Goal: Task Accomplishment & Management: Manage account settings

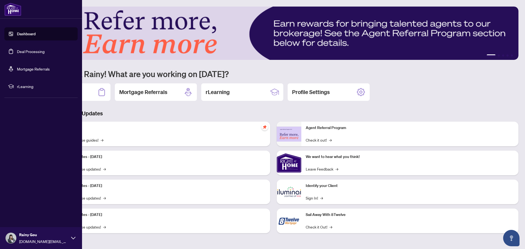
click at [17, 52] on link "Deal Processing" at bounding box center [31, 51] width 28 height 5
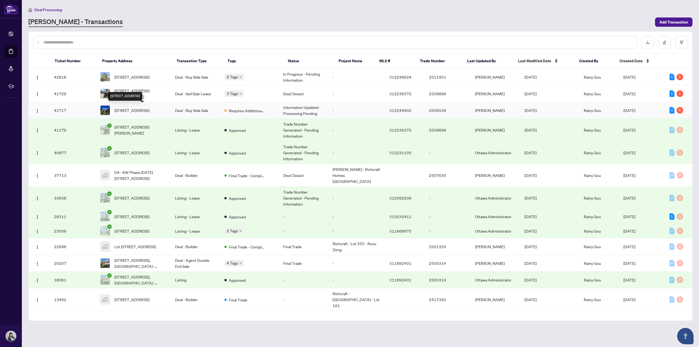
click at [128, 108] on span "[STREET_ADDRESS]" at bounding box center [131, 110] width 35 height 6
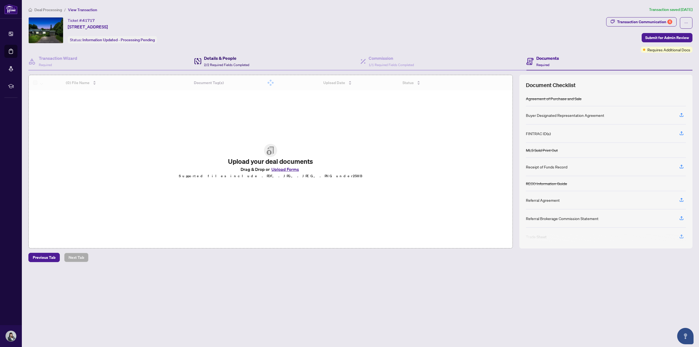
click at [231, 63] on span "2/2 Required Fields Completed" at bounding box center [226, 65] width 45 height 4
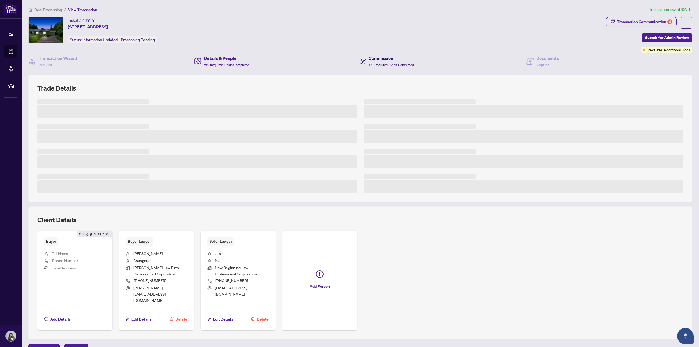
click at [369, 58] on h4 "Commission" at bounding box center [391, 58] width 45 height 7
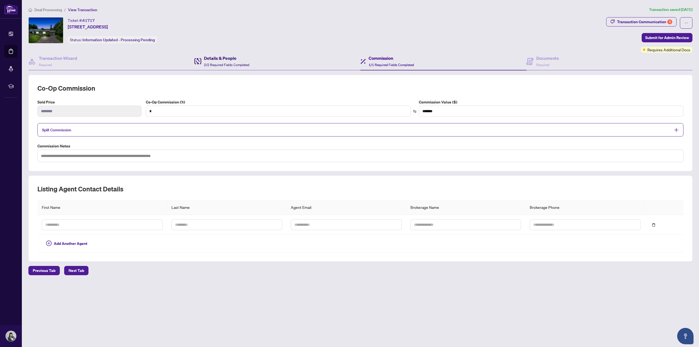
click at [233, 55] on h4 "Details & People" at bounding box center [226, 58] width 45 height 7
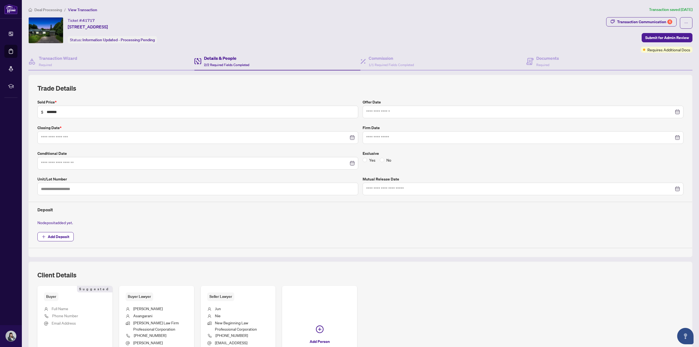
type input "**********"
click at [381, 59] on h4 "Commission" at bounding box center [391, 58] width 45 height 7
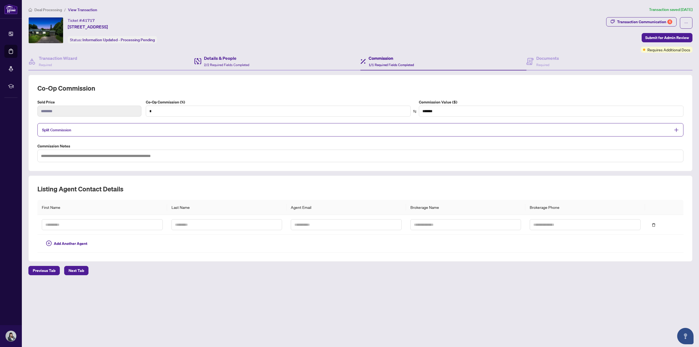
click at [220, 54] on div "Details & People 2/2 Required Fields Completed" at bounding box center [278, 62] width 166 height 18
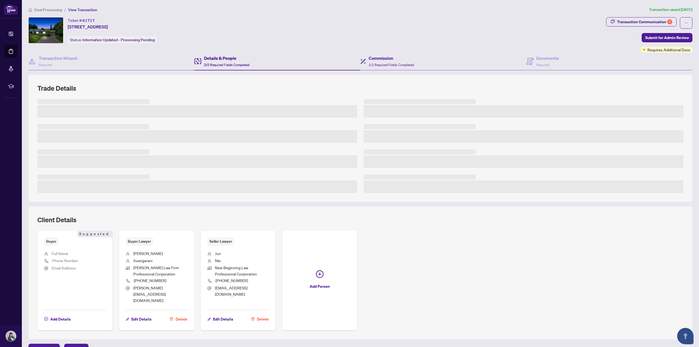
click at [430, 61] on div "Commission 1/1 Required Fields Completed" at bounding box center [444, 62] width 166 height 18
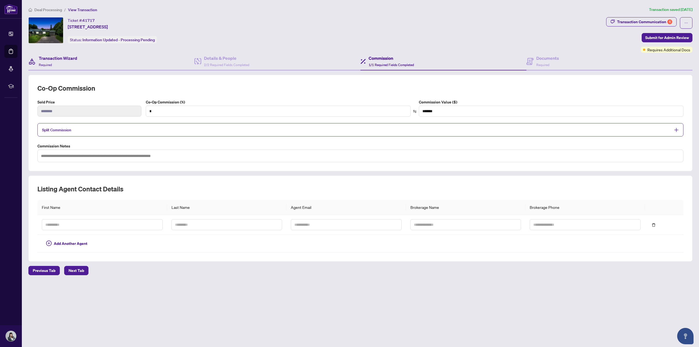
click at [90, 63] on div "Transaction Wizard Required" at bounding box center [111, 62] width 166 height 18
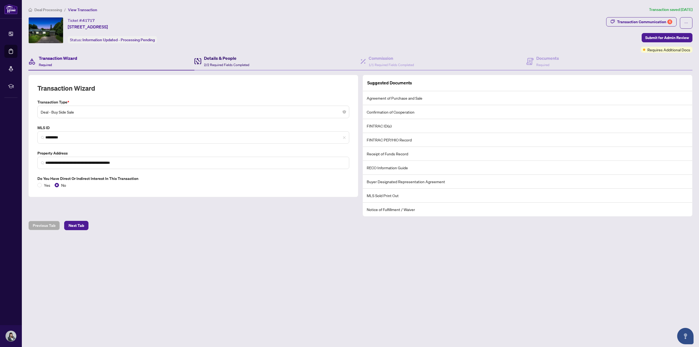
click at [248, 60] on h4 "Details & People" at bounding box center [226, 58] width 45 height 7
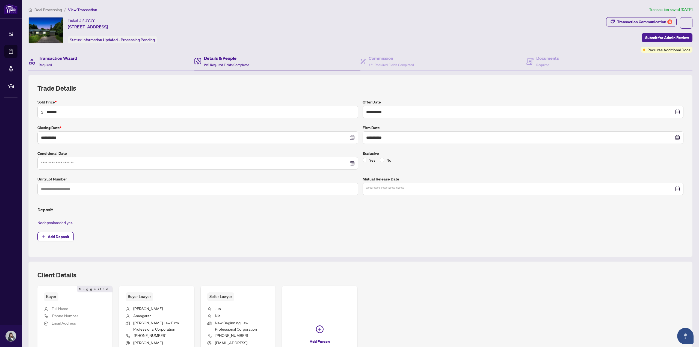
click at [113, 60] on div "Transaction Wizard Required" at bounding box center [111, 62] width 166 height 18
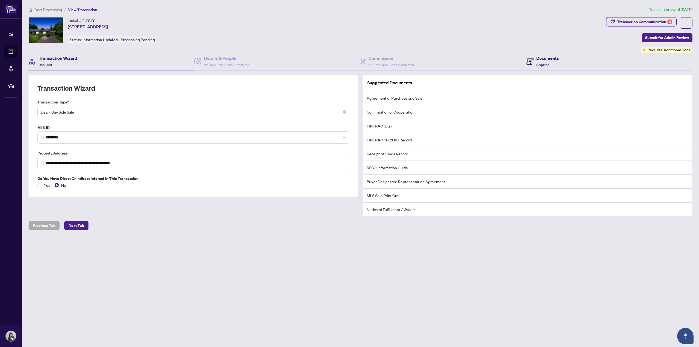
click at [524, 63] on icon at bounding box center [530, 61] width 7 height 7
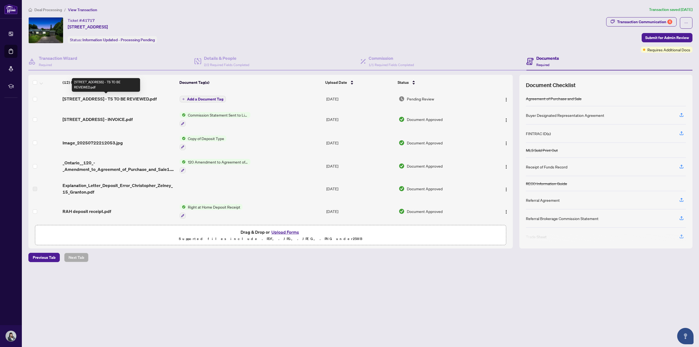
click at [124, 99] on span "[STREET_ADDRESS] - TS TO BE REVIEWED.pdf" at bounding box center [110, 99] width 94 height 7
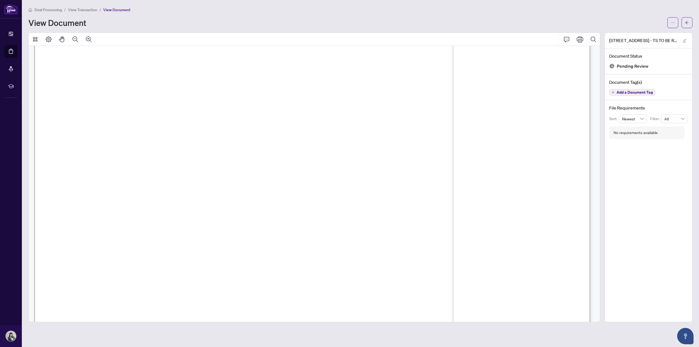
scroll to position [164, 0]
drag, startPoint x: 81, startPoint y: 185, endPoint x: 172, endPoint y: 185, distance: 91.0
click at [172, 185] on span "Ref. [PERSON_NAME] Group - Ottawa Realty Ltd. - EFT/[PERSON_NAME]" at bounding box center [173, 186] width 212 height 6
drag, startPoint x: 301, startPoint y: 79, endPoint x: 245, endPoint y: 88, distance: 56.7
click at [425, 79] on span "(613)744-5000 [STREET_ADDRESS] [PERSON_NAME], [PERSON_NAME] [PHONE_NUMBER]" at bounding box center [394, 79] width 280 height 6
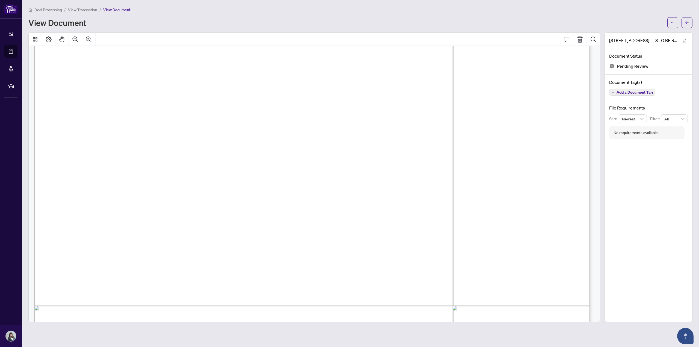
drag, startPoint x: 261, startPoint y: 77, endPoint x: 296, endPoint y: 76, distance: 35.0
click at [96, 75] on span "Right at Home Realty" at bounding box center [107, 74] width 89 height 10
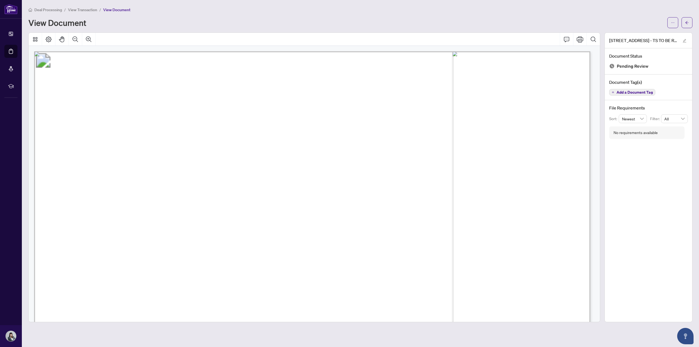
click at [96, 75] on span "Right at Home Realty" at bounding box center [107, 74] width 89 height 10
click at [128, 73] on span "Right at Home Realty" at bounding box center [107, 74] width 89 height 10
click at [416, 169] on span "(613)744-5000 [STREET_ADDRESS] [PERSON_NAME]" at bounding box center [335, 169] width 163 height 6
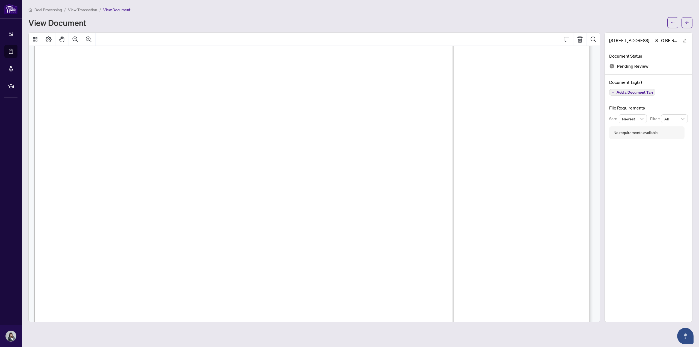
click at [416, 169] on span "(613)744-5000 [STREET_ADDRESS] [PERSON_NAME]" at bounding box center [335, 169] width 163 height 6
drag, startPoint x: 455, startPoint y: 166, endPoint x: 464, endPoint y: 169, distance: 9.5
click at [416, 166] on span "(613)744-5000 [STREET_ADDRESS] [PERSON_NAME]" at bounding box center [335, 169] width 163 height 6
click at [416, 170] on span "(613)744-5000 [STREET_ADDRESS] [PERSON_NAME]" at bounding box center [335, 169] width 163 height 6
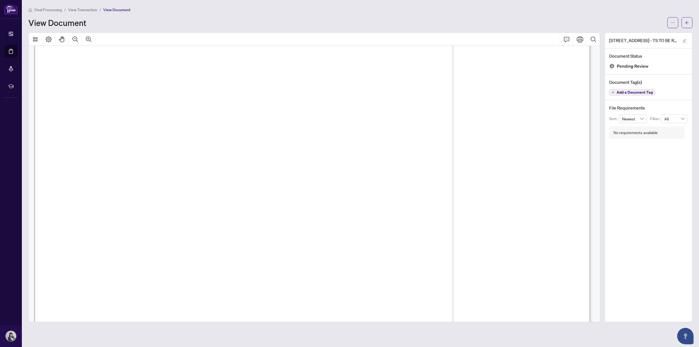
drag, startPoint x: 466, startPoint y: 169, endPoint x: 431, endPoint y: 169, distance: 34.7
click at [416, 169] on span "(613)744-5000 [STREET_ADDRESS] [PERSON_NAME]" at bounding box center [335, 169] width 163 height 6
drag, startPoint x: 294, startPoint y: 169, endPoint x: 251, endPoint y: 169, distance: 42.9
click at [214, 171] on span "[PERSON_NAME] Group - Ottawa Realty Ltd. - EFT" at bounding box center [193, 169] width 143 height 6
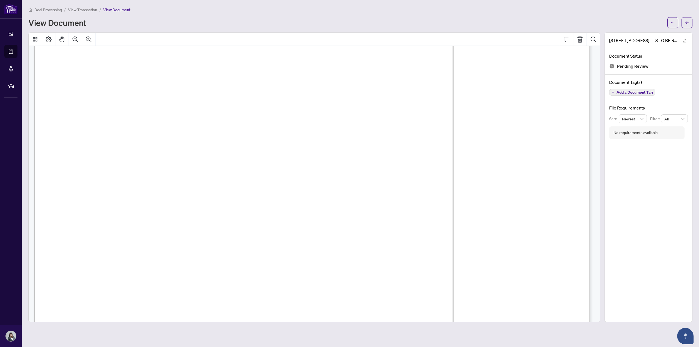
drag, startPoint x: 302, startPoint y: 169, endPoint x: 1, endPoint y: 148, distance: 301.3
click at [416, 170] on span "(613)744-5000 [STREET_ADDRESS] [PERSON_NAME]" at bounding box center [335, 169] width 163 height 6
drag, startPoint x: 490, startPoint y: 87, endPoint x: 556, endPoint y: 95, distance: 66.0
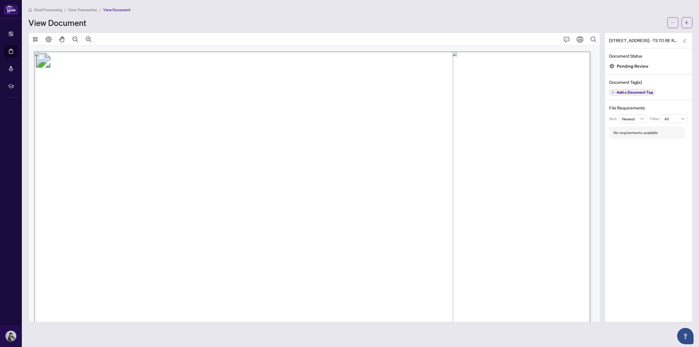
drag, startPoint x: 561, startPoint y: 96, endPoint x: 498, endPoint y: 84, distance: 64.2
drag, startPoint x: 492, startPoint y: 88, endPoint x: 559, endPoint y: 96, distance: 67.8
click at [100, 96] on span "Property:" at bounding box center [81, 92] width 37 height 10
drag, startPoint x: 562, startPoint y: 98, endPoint x: 487, endPoint y: 85, distance: 76.0
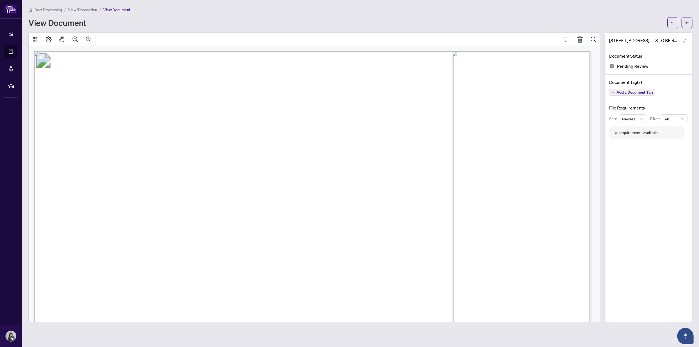
drag, startPoint x: 391, startPoint y: 199, endPoint x: 411, endPoint y: 199, distance: 20.2
click at [408, 199] on span "2.00%" at bounding box center [399, 200] width 18 height 7
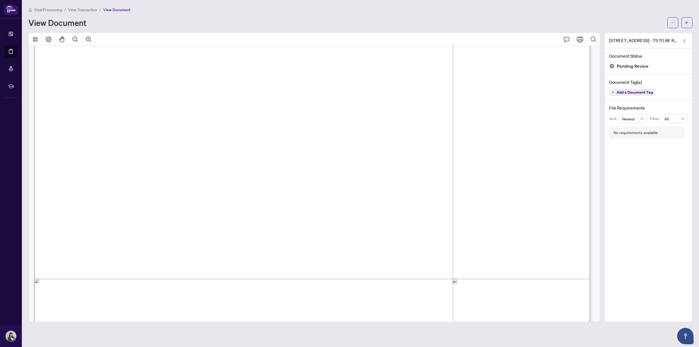
drag, startPoint x: 540, startPoint y: 195, endPoint x: 562, endPoint y: 195, distance: 21.9
click at [524, 195] on span "$169.50" at bounding box center [551, 196] width 22 height 6
drag, startPoint x: 335, startPoint y: 177, endPoint x: 355, endPoint y: 176, distance: 19.4
click at [355, 176] on span "$600.00" at bounding box center [345, 176] width 22 height 6
click at [356, 176] on span "$600.00" at bounding box center [345, 176] width 22 height 6
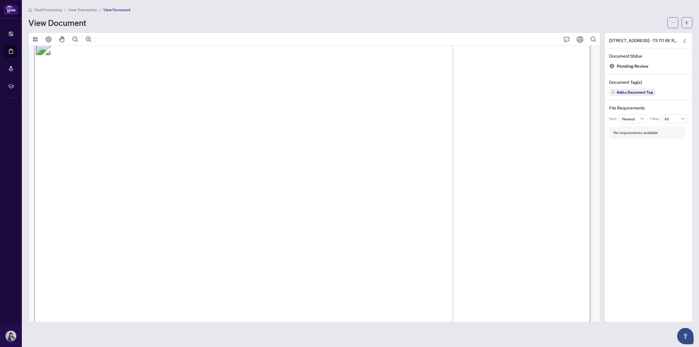
scroll to position [0, 0]
drag, startPoint x: 143, startPoint y: 307, endPoint x: 180, endPoint y: 310, distance: 37.2
click at [180, 249] on span "$990,000.00" at bounding box center [161, 309] width 38 height 7
drag, startPoint x: 123, startPoint y: 101, endPoint x: 248, endPoint y: 101, distance: 125.1
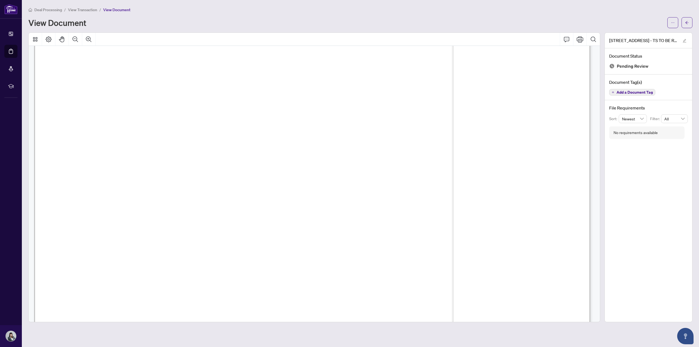
click at [226, 101] on span "[PERSON_NAME] [PERSON_NAME]" at bounding box center [174, 102] width 104 height 6
drag, startPoint x: 176, startPoint y: 236, endPoint x: 142, endPoint y: 236, distance: 33.6
click at [142, 236] on span "$990,000.00" at bounding box center [161, 237] width 38 height 7
drag, startPoint x: 133, startPoint y: 170, endPoint x: 216, endPoint y: 171, distance: 82.8
click at [216, 171] on span "[PERSON_NAME] Group - Ottawa Realty Ltd. - EFT" at bounding box center [193, 170] width 143 height 6
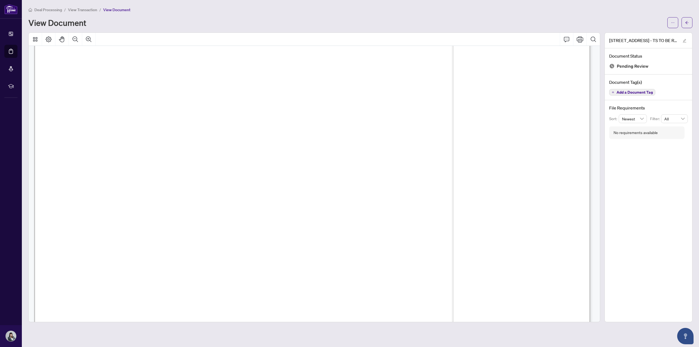
click at [264, 167] on span "(613)744-5000 [STREET_ADDRESS] [PERSON_NAME], [PERSON_NAME] [PHONE_NUMBER]" at bounding box center [394, 170] width 280 height 6
click at [261, 168] on span "(613)744-5000 [STREET_ADDRESS] [PERSON_NAME], [PERSON_NAME] [PHONE_NUMBER]" at bounding box center [394, 170] width 280 height 6
drag, startPoint x: 295, startPoint y: 169, endPoint x: 247, endPoint y: 169, distance: 48.4
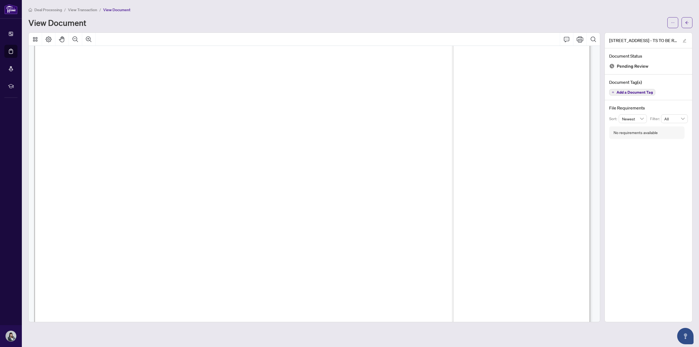
drag, startPoint x: 301, startPoint y: 169, endPoint x: 428, endPoint y: 170, distance: 127.1
click at [428, 170] on span "(613)744-5000 [STREET_ADDRESS] [PERSON_NAME], [PERSON_NAME] [PHONE_NUMBER]" at bounding box center [394, 170] width 280 height 6
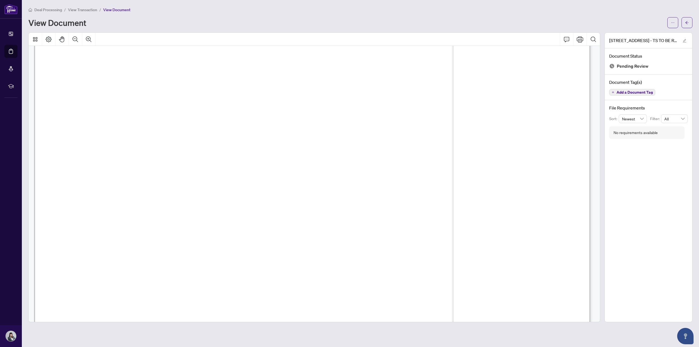
click at [89, 214] on span "Expenses" at bounding box center [76, 213] width 27 height 7
drag, startPoint x: 325, startPoint y: 201, endPoint x: 562, endPoint y: 205, distance: 236.9
click at [524, 205] on span "$22,374.00" at bounding box center [546, 203] width 31 height 6
click at [89, 212] on span "Expenses" at bounding box center [76, 213] width 27 height 7
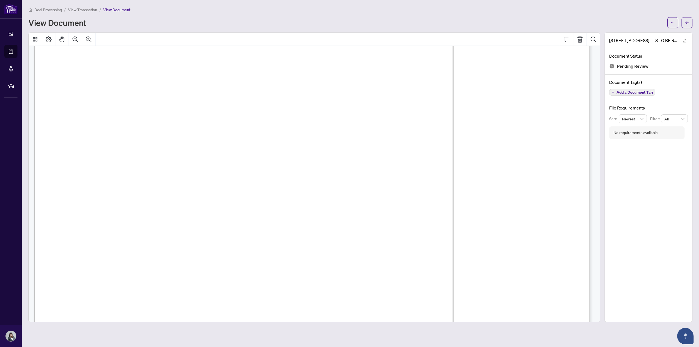
click at [504, 223] on span "$2,496.00" at bounding box center [497, 223] width 28 height 6
